Goal: Check status: Check status

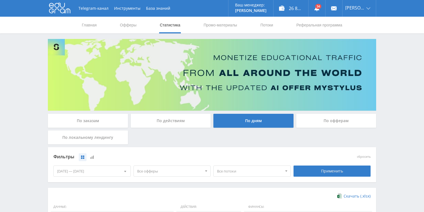
scroll to position [152, 0]
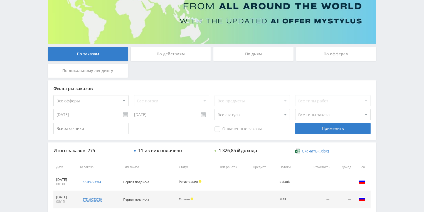
click at [173, 60] on div "По действиям" at bounding box center [171, 54] width 80 height 14
click at [0, 0] on input "По действиям" at bounding box center [0, 0] width 0 height 0
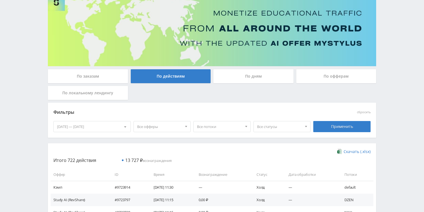
click at [251, 77] on div "По дням" at bounding box center [254, 76] width 80 height 14
click at [0, 0] on input "По дням" at bounding box center [0, 0] width 0 height 0
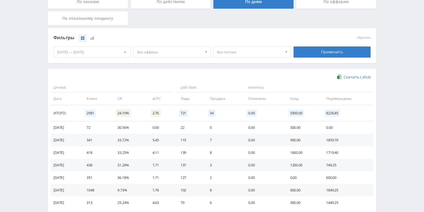
scroll to position [111, 0]
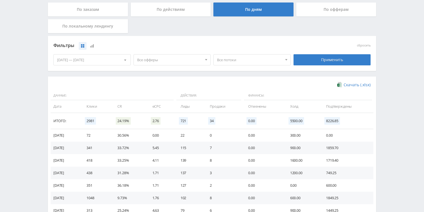
click at [263, 62] on span "Все потоки" at bounding box center [249, 60] width 65 height 11
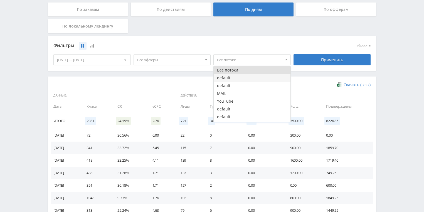
drag, startPoint x: 226, startPoint y: 96, endPoint x: 268, endPoint y: 80, distance: 45.5
click at [227, 96] on button "MAIL" at bounding box center [252, 94] width 77 height 8
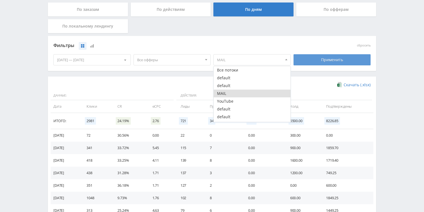
click at [315, 62] on div "Применить" at bounding box center [332, 59] width 77 height 11
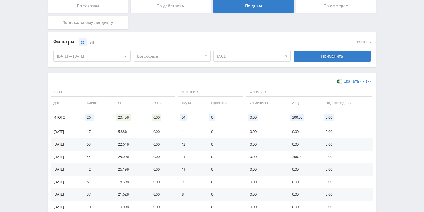
scroll to position [107, 0]
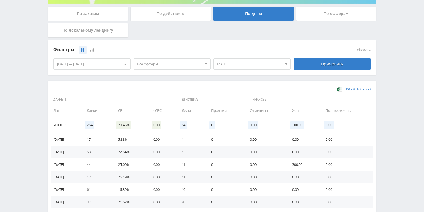
click at [242, 63] on span "MAIL" at bounding box center [249, 64] width 65 height 11
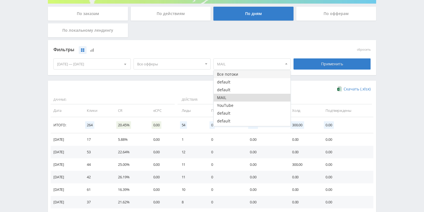
drag, startPoint x: 234, startPoint y: 76, endPoint x: 276, endPoint y: 68, distance: 42.8
click at [234, 76] on button "Все потоки" at bounding box center [252, 74] width 77 height 8
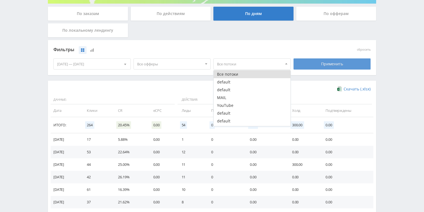
click at [327, 65] on div "Применить" at bounding box center [332, 63] width 77 height 11
